Goal: Task Accomplishment & Management: Manage account settings

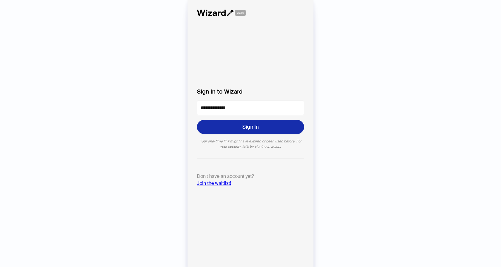
click at [238, 130] on button "Sign In" at bounding box center [250, 127] width 107 height 14
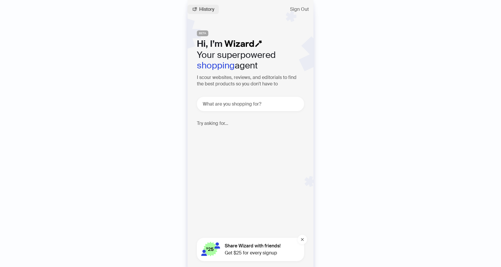
click at [213, 11] on span "History" at bounding box center [206, 9] width 15 height 5
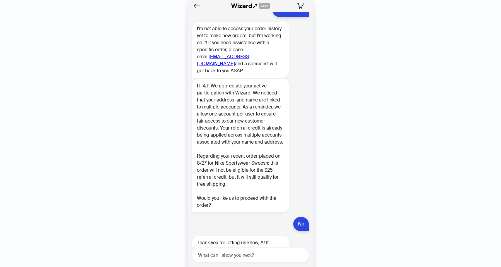
scroll to position [2684, 0]
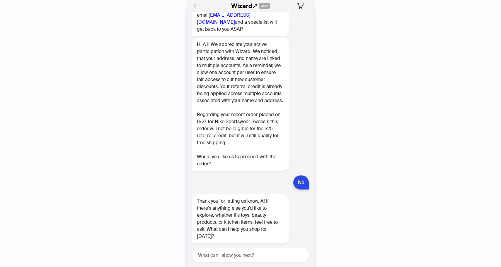
click at [200, 5] on icon "Back" at bounding box center [197, 6] width 10 height 10
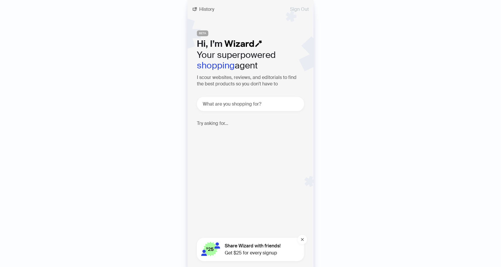
click at [305, 9] on span "Sign Out" at bounding box center [299, 9] width 19 height 5
